Goal: Check status: Check status

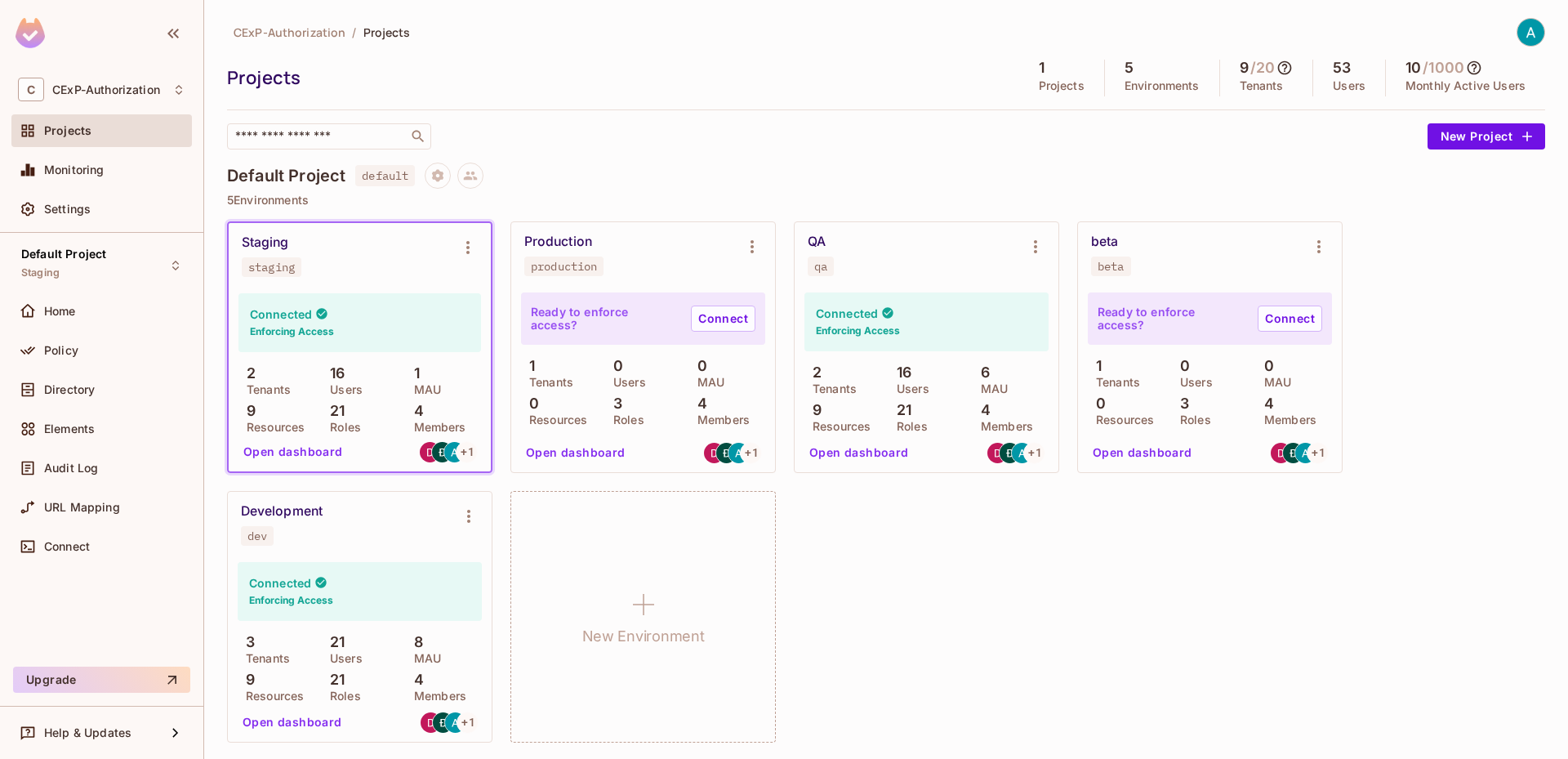
click at [130, 170] on div "Monitoring" at bounding box center [114, 170] width 141 height 13
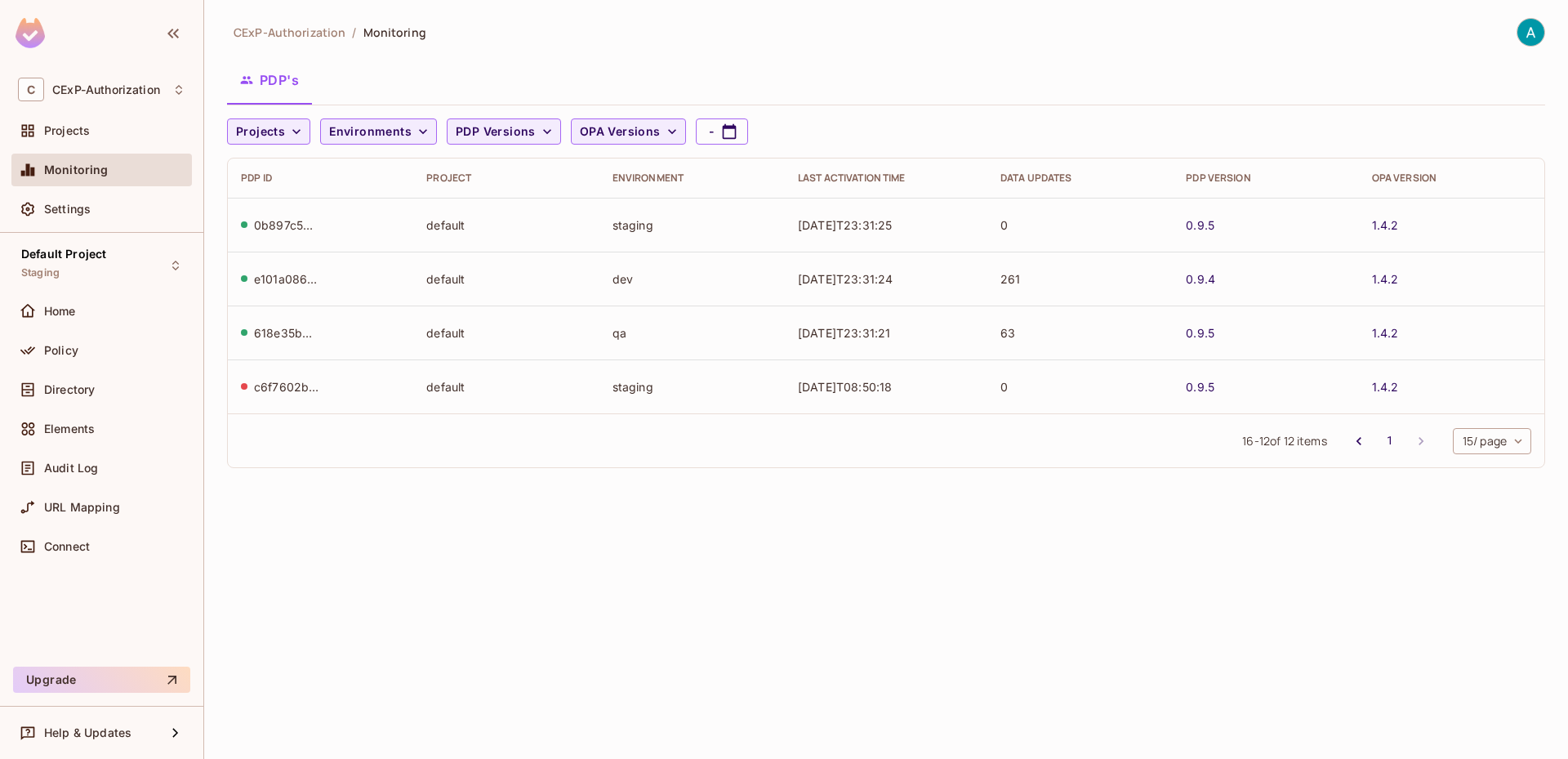
drag, startPoint x: 794, startPoint y: 228, endPoint x: 972, endPoint y: 228, distance: 178.0
click at [972, 228] on td "[DATE]T23:31:25" at bounding box center [886, 224] width 203 height 54
click at [925, 233] on td "[DATE]T23:31:25" at bounding box center [886, 224] width 203 height 54
drag, startPoint x: 925, startPoint y: 233, endPoint x: 1097, endPoint y: 231, distance: 172.0
click at [1097, 231] on tr "0b897c52-4867-4e09-9edd-63a58ab2de53 default staging [DATE]T23:31:25 0 0.9.5 1.…" at bounding box center [885, 224] width 1316 height 54
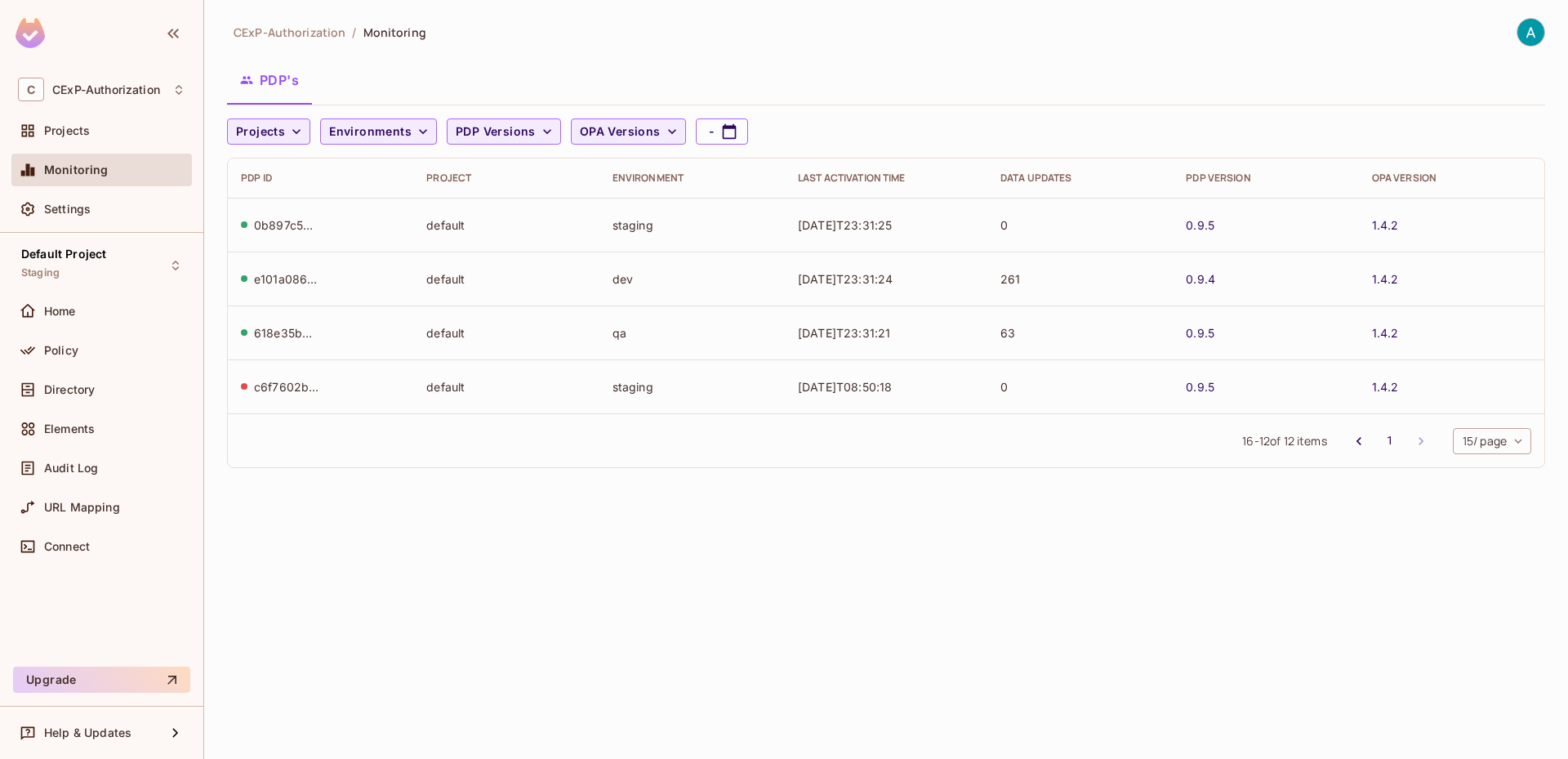
click at [1097, 231] on td "0" at bounding box center [1079, 224] width 185 height 54
drag, startPoint x: 1097, startPoint y: 231, endPoint x: 1230, endPoint y: 231, distance: 133.0
click at [1230, 231] on tr "0b897c52-4867-4e09-9edd-63a58ab2de53 default staging [DATE]T23:31:41 0 0.9.5 1.…" at bounding box center [885, 224] width 1316 height 54
click at [1230, 231] on div "0.9.5" at bounding box center [1264, 225] width 159 height 16
drag, startPoint x: 1118, startPoint y: 280, endPoint x: 1218, endPoint y: 283, distance: 100.0
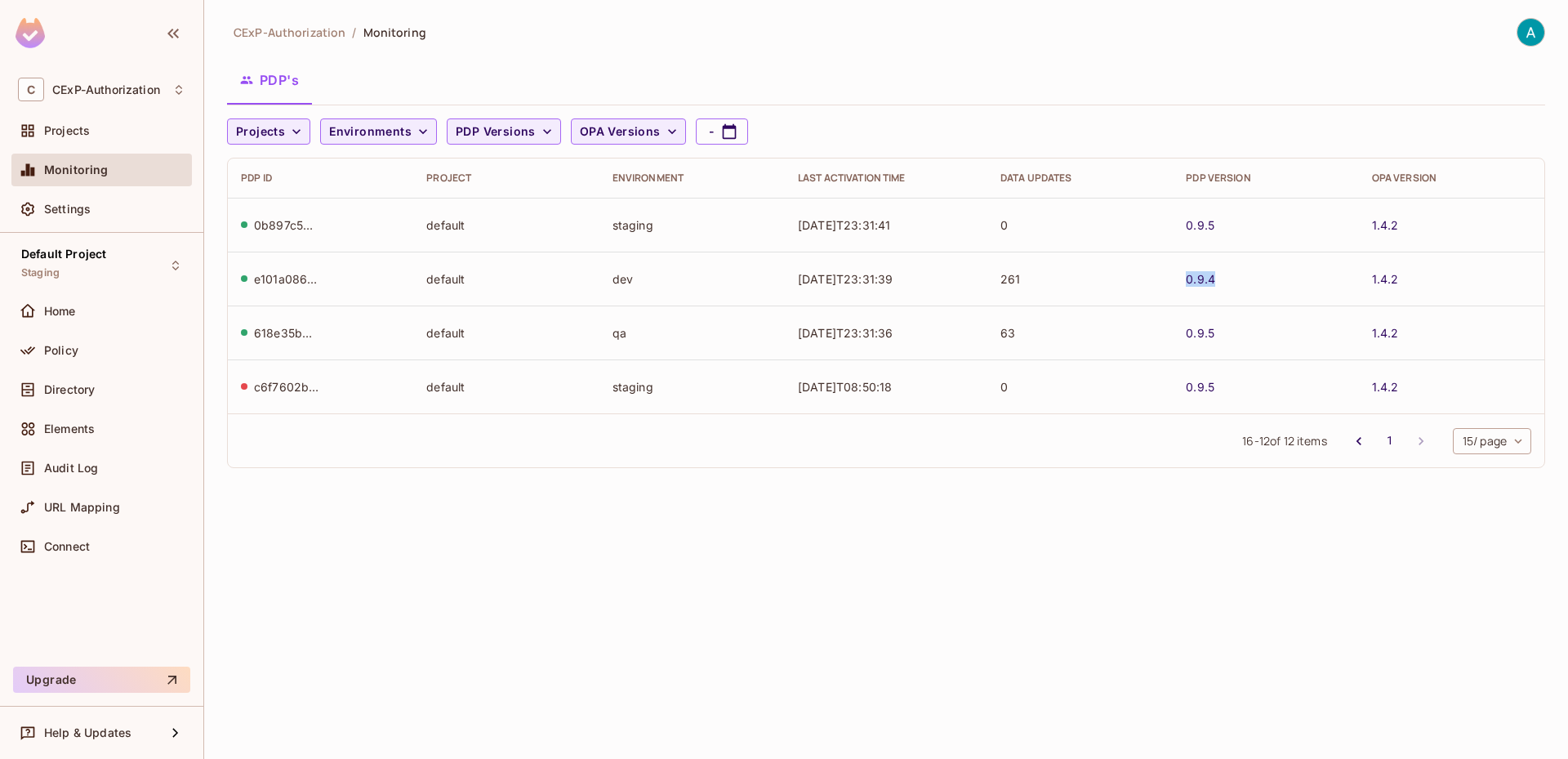
click at [1218, 283] on tr "e101a086-38f6-486c-8a7f-879a8c06250f default dev [DATE]T23:31:39 261 0.9.4 1.4.2" at bounding box center [885, 278] width 1316 height 54
click at [1100, 291] on td "261" at bounding box center [1079, 278] width 185 height 54
drag, startPoint x: 1048, startPoint y: 284, endPoint x: 1001, endPoint y: 284, distance: 47.0
click at [1001, 284] on td "261" at bounding box center [1079, 278] width 185 height 54
click at [1042, 278] on td "261" at bounding box center [1079, 278] width 185 height 54
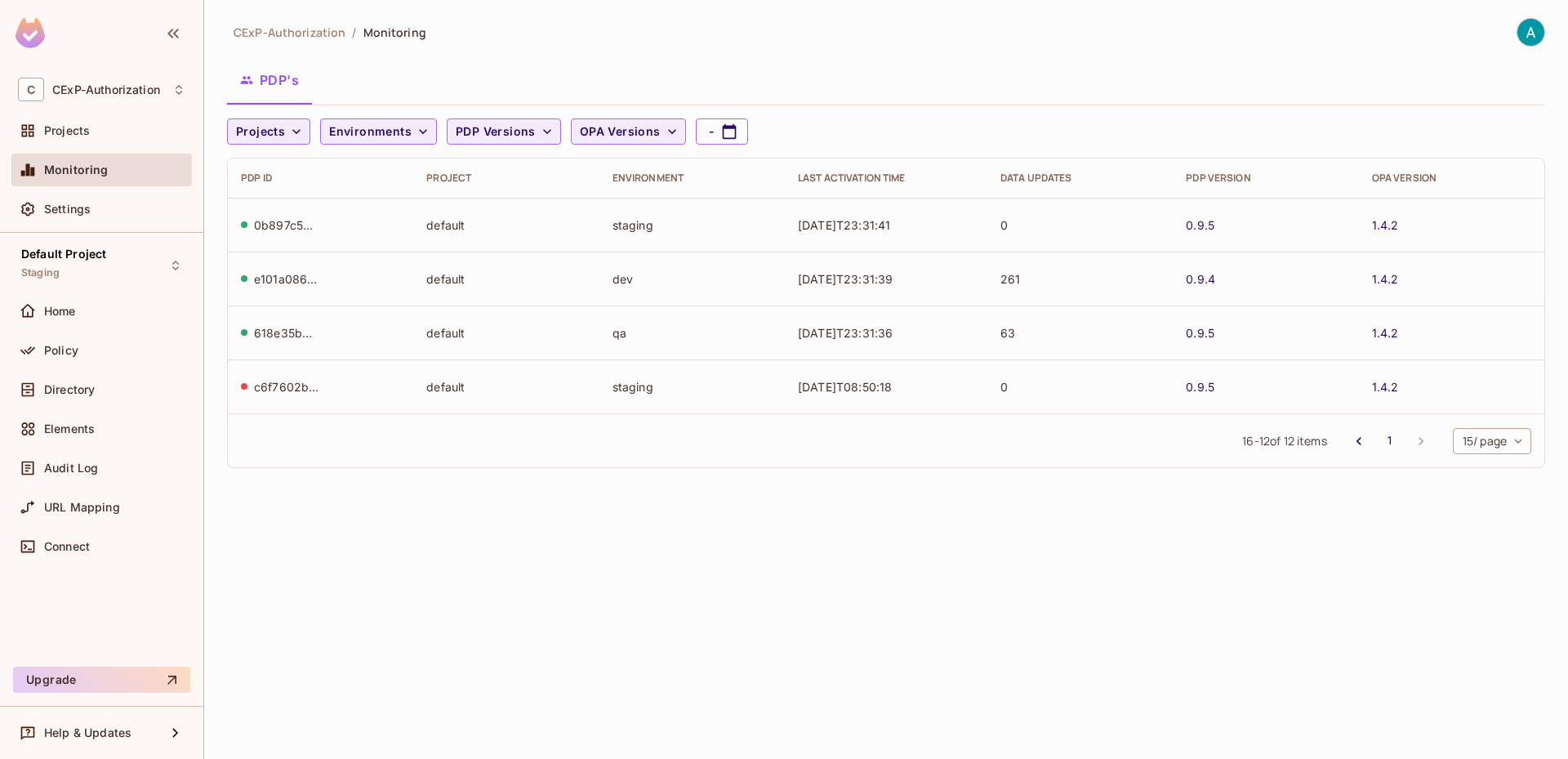
drag, startPoint x: 1028, startPoint y: 326, endPoint x: 962, endPoint y: 328, distance: 66.0
click at [962, 328] on tr "618e35bd-c3ec-4f0c-8858-7ae4e2b734ea default qa [DATE]T23:31:36 63 0.9.5 1.4.2" at bounding box center [885, 332] width 1316 height 54
click at [962, 328] on td "[DATE]T23:31:36" at bounding box center [886, 332] width 203 height 54
drag, startPoint x: 789, startPoint y: 336, endPoint x: 953, endPoint y: 344, distance: 164.2
click at [953, 344] on td "[DATE]T23:31:36" at bounding box center [886, 332] width 203 height 54
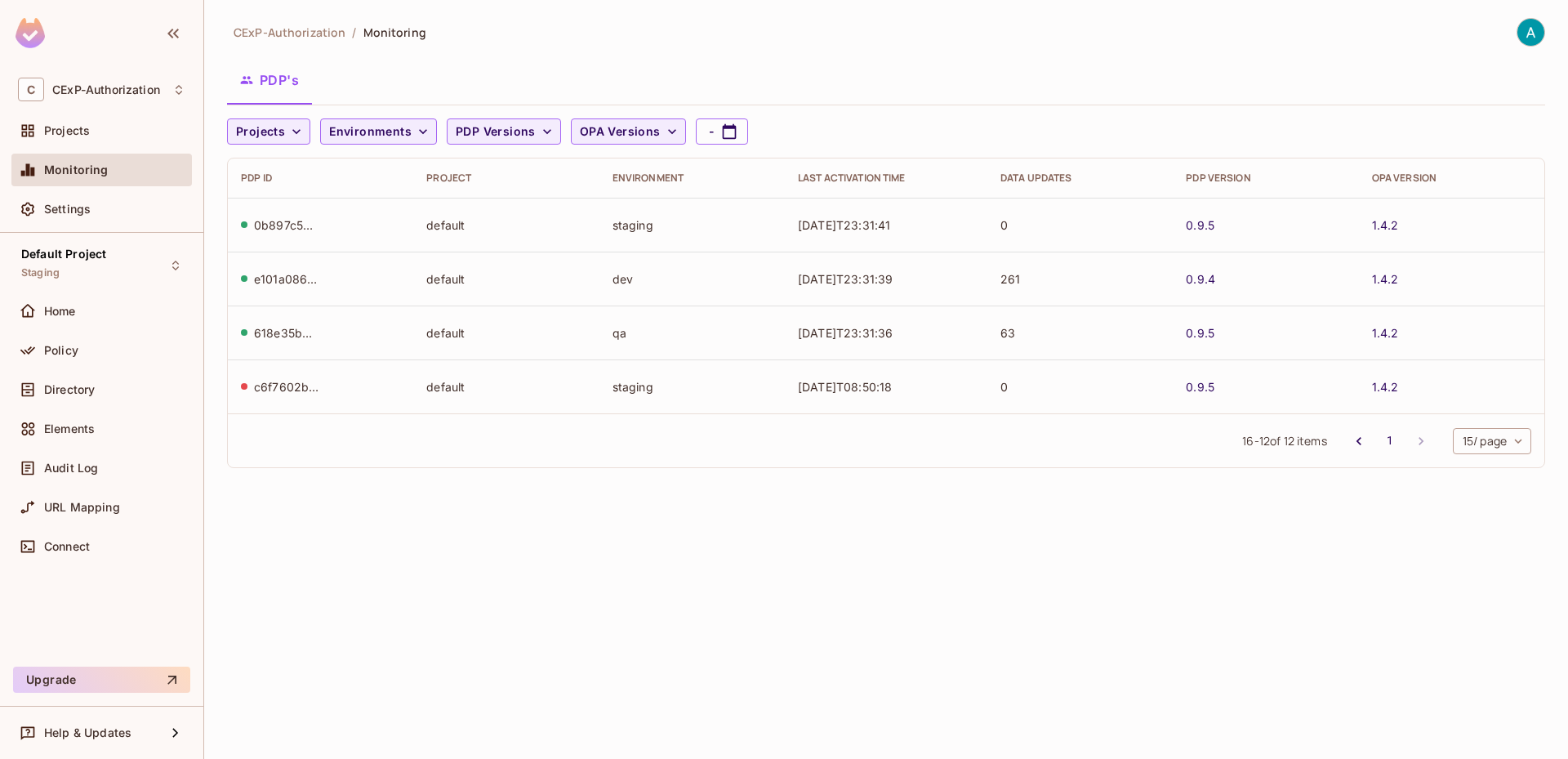
click at [953, 344] on td "[DATE]T23:31:36" at bounding box center [886, 332] width 203 height 54
drag, startPoint x: 1162, startPoint y: 341, endPoint x: 1250, endPoint y: 338, distance: 88.1
click at [1250, 338] on tr "618e35bd-c3ec-4f0c-8858-7ae4e2b734ea default qa [DATE]T23:31:36 63 0.9.5 1.4.2" at bounding box center [885, 332] width 1316 height 54
click at [1250, 338] on div "0.9.5" at bounding box center [1264, 333] width 159 height 16
drag, startPoint x: 840, startPoint y: 387, endPoint x: 960, endPoint y: 387, distance: 120.0
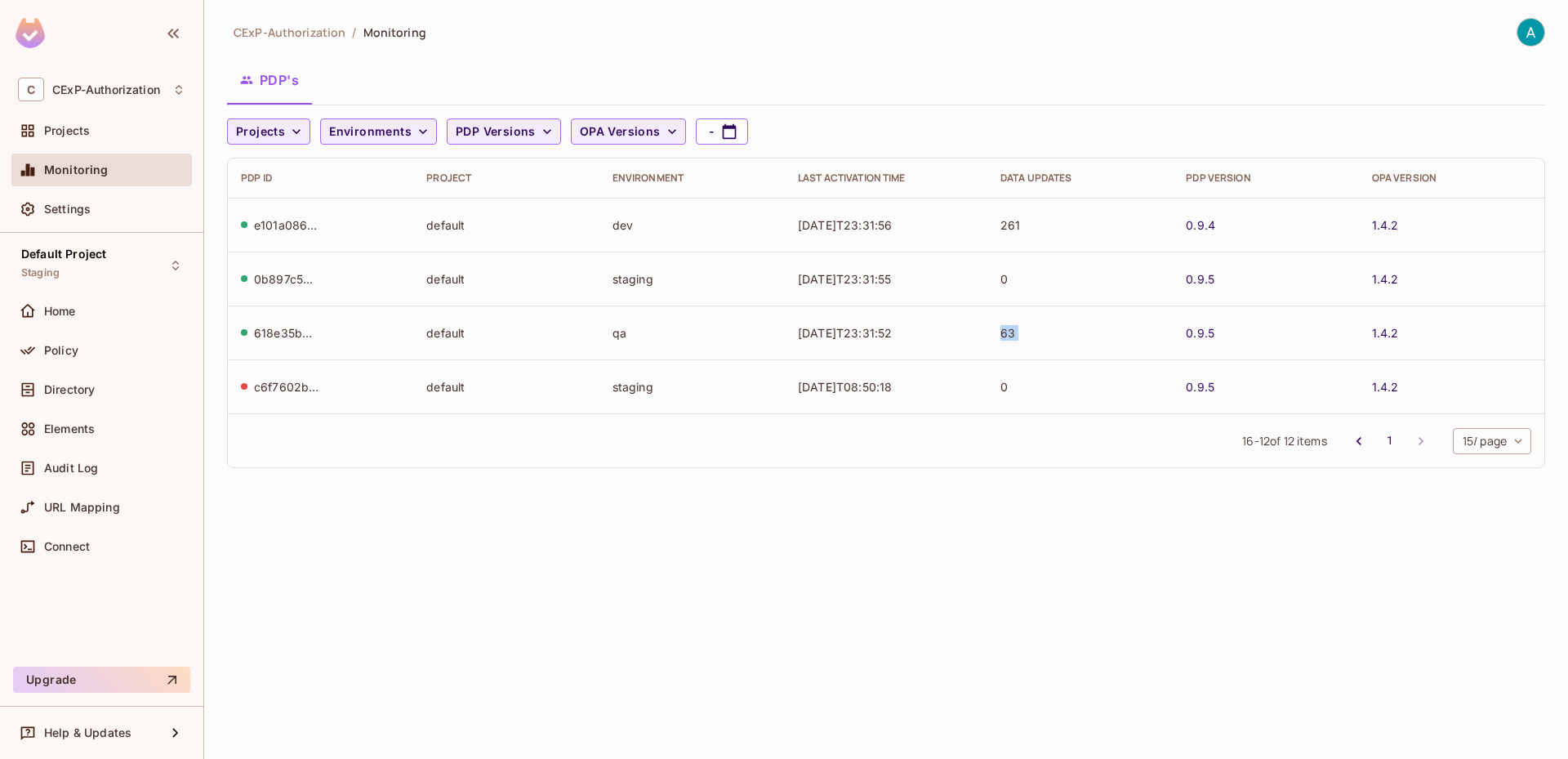
click at [960, 387] on td "[DATE]T08:50:18" at bounding box center [886, 386] width 203 height 54
click at [99, 133] on div "Projects" at bounding box center [114, 130] width 141 height 13
